Goal: Find specific page/section

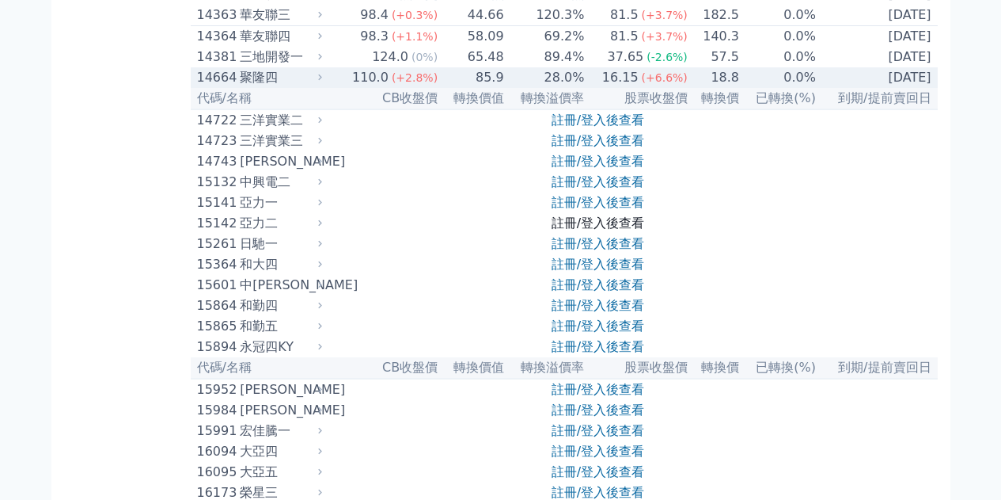
scroll to position [317, 0]
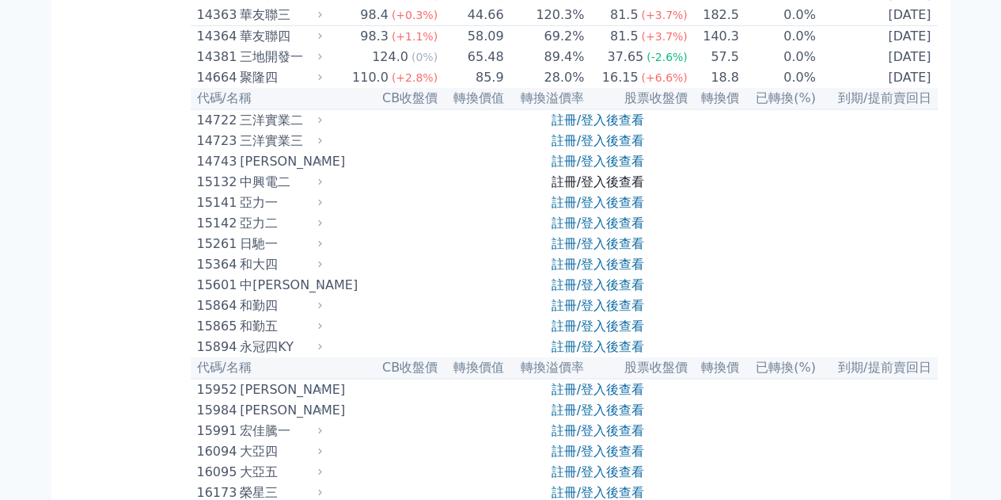
click at [629, 189] on link "註冊/登入後查看" at bounding box center [598, 181] width 93 height 15
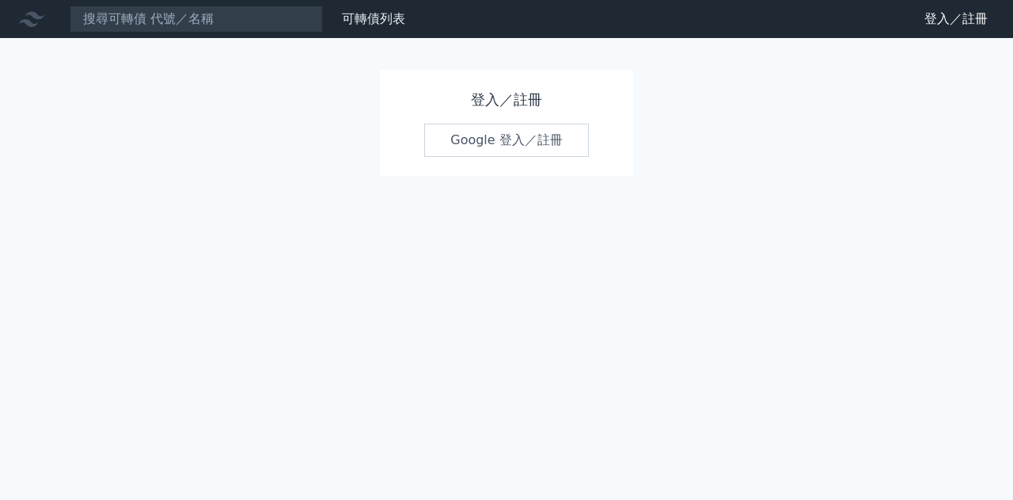
click at [512, 143] on link "Google 登入／註冊" at bounding box center [506, 140] width 165 height 33
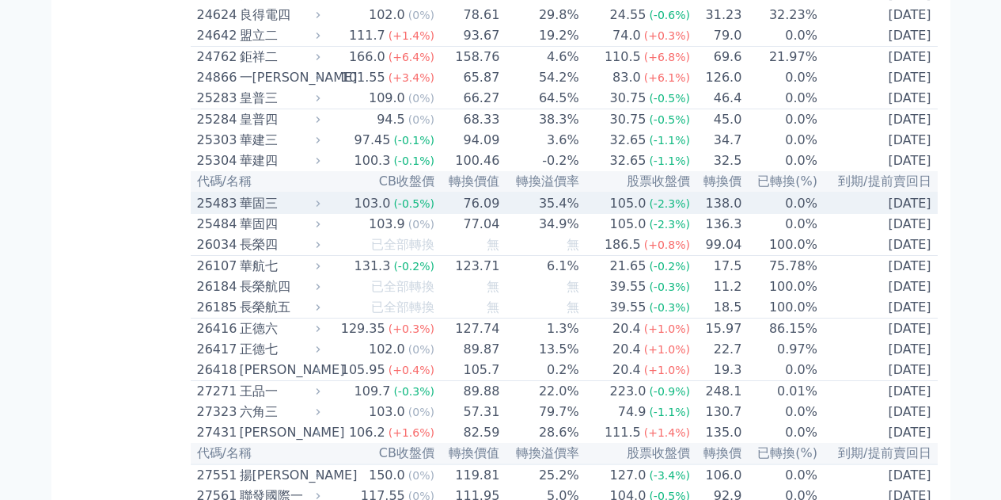
scroll to position [1504, 0]
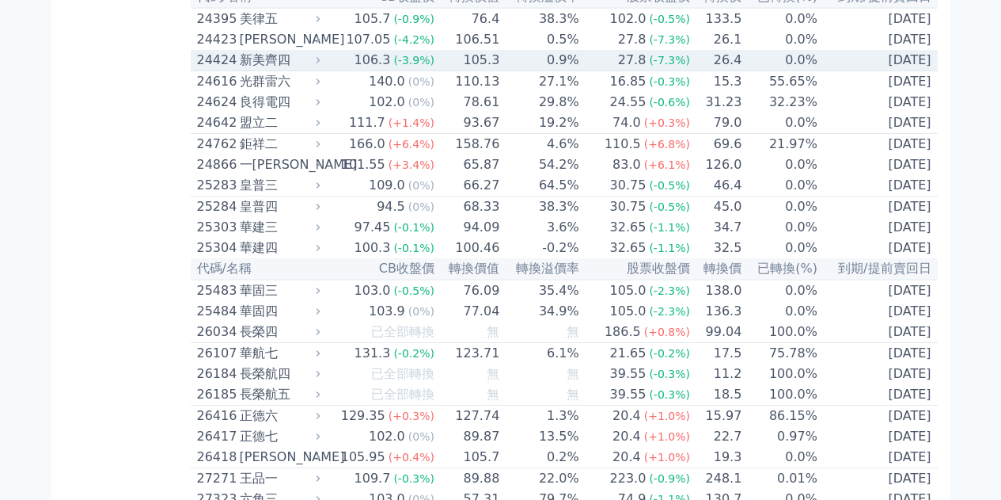
click at [316, 70] on div "新美齊四" at bounding box center [279, 60] width 78 height 19
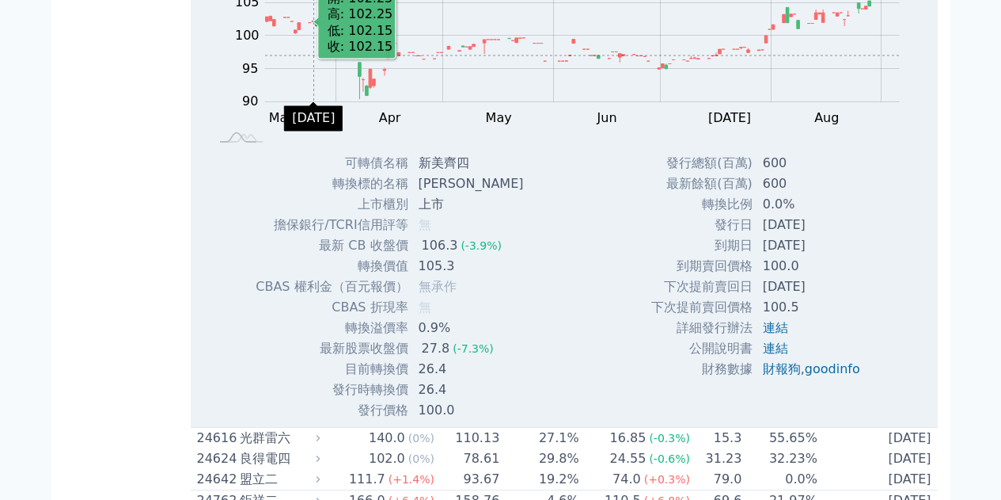
scroll to position [1425, 0]
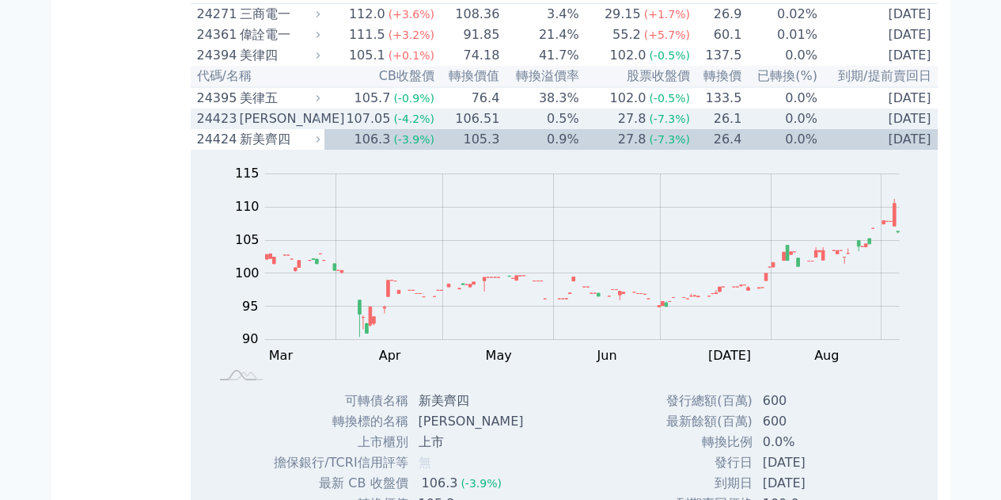
click at [313, 128] on div "[PERSON_NAME]" at bounding box center [279, 118] width 78 height 19
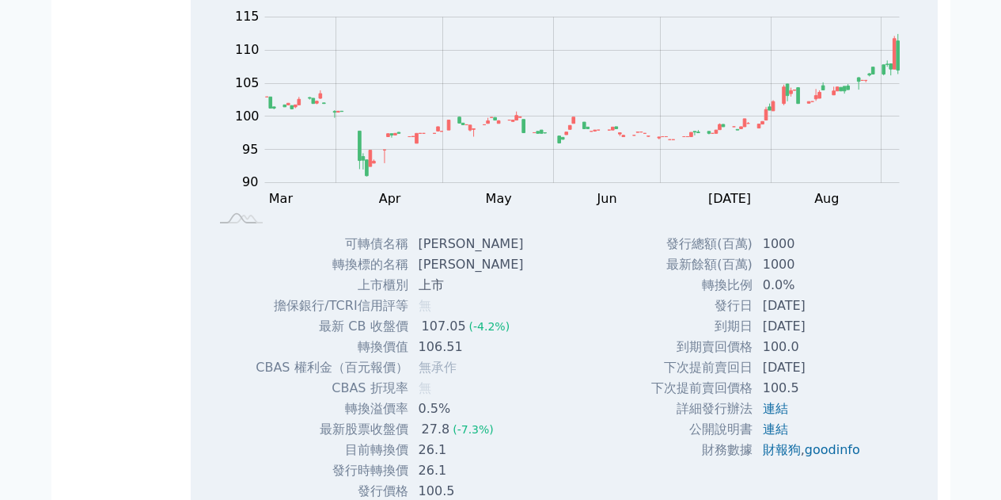
scroll to position [1504, 0]
